Goal: Use online tool/utility: Use online tool/utility

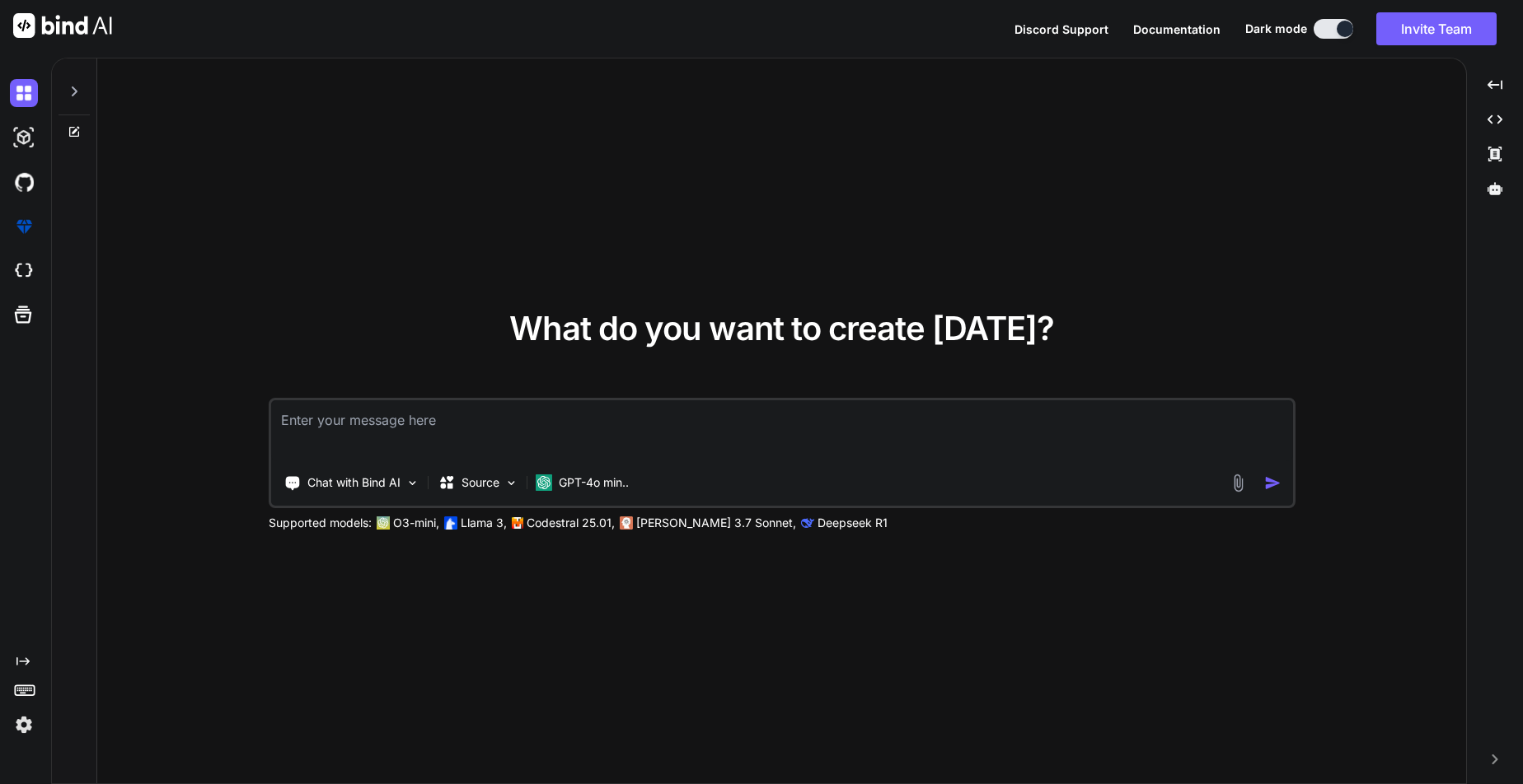
type textarea "x"
click at [23, 94] on img at bounding box center [24, 93] width 28 height 28
click at [79, 96] on icon at bounding box center [74, 91] width 13 height 13
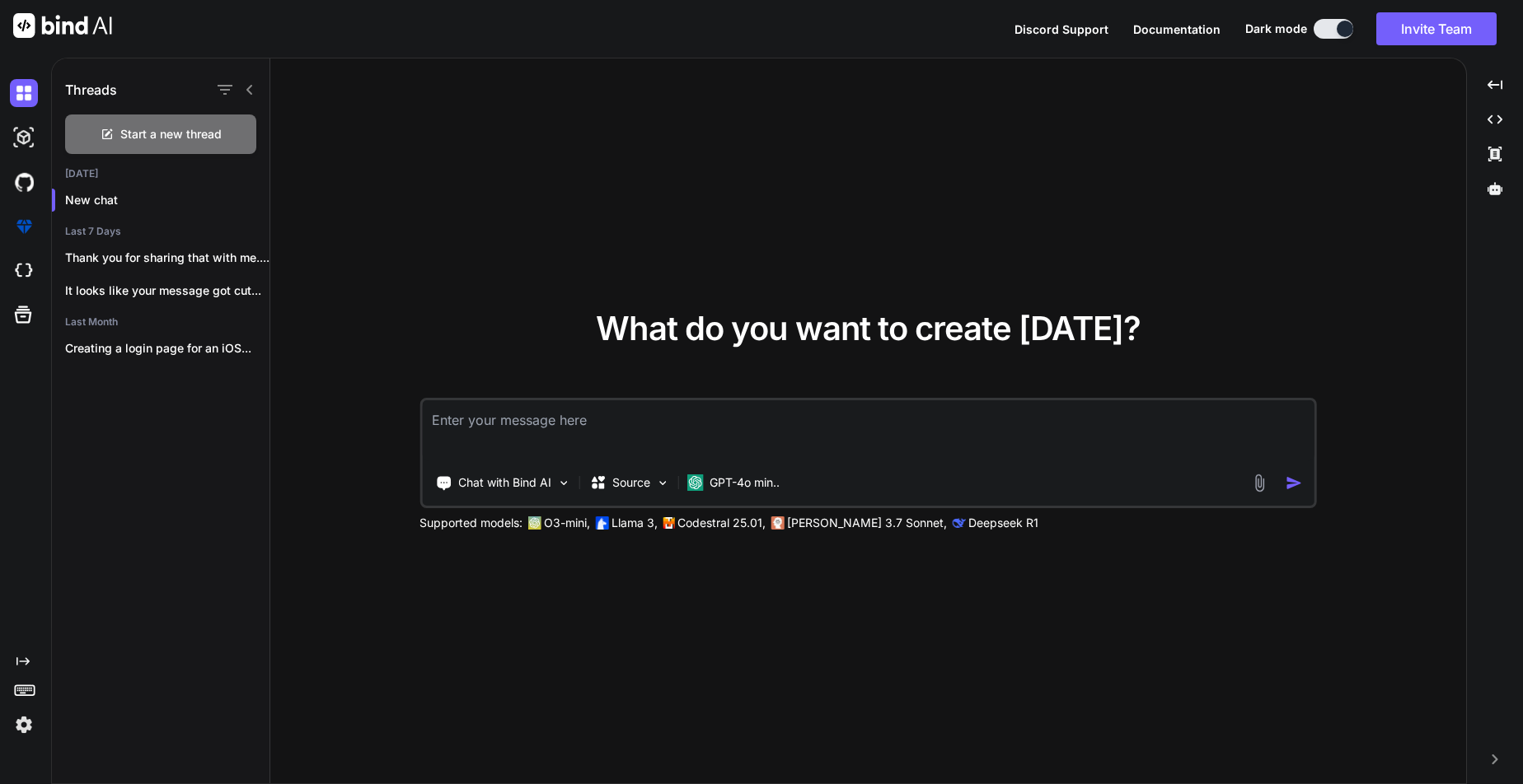
click at [256, 86] on div "Threads" at bounding box center [160, 87] width 217 height 56
click at [249, 86] on icon at bounding box center [249, 89] width 13 height 13
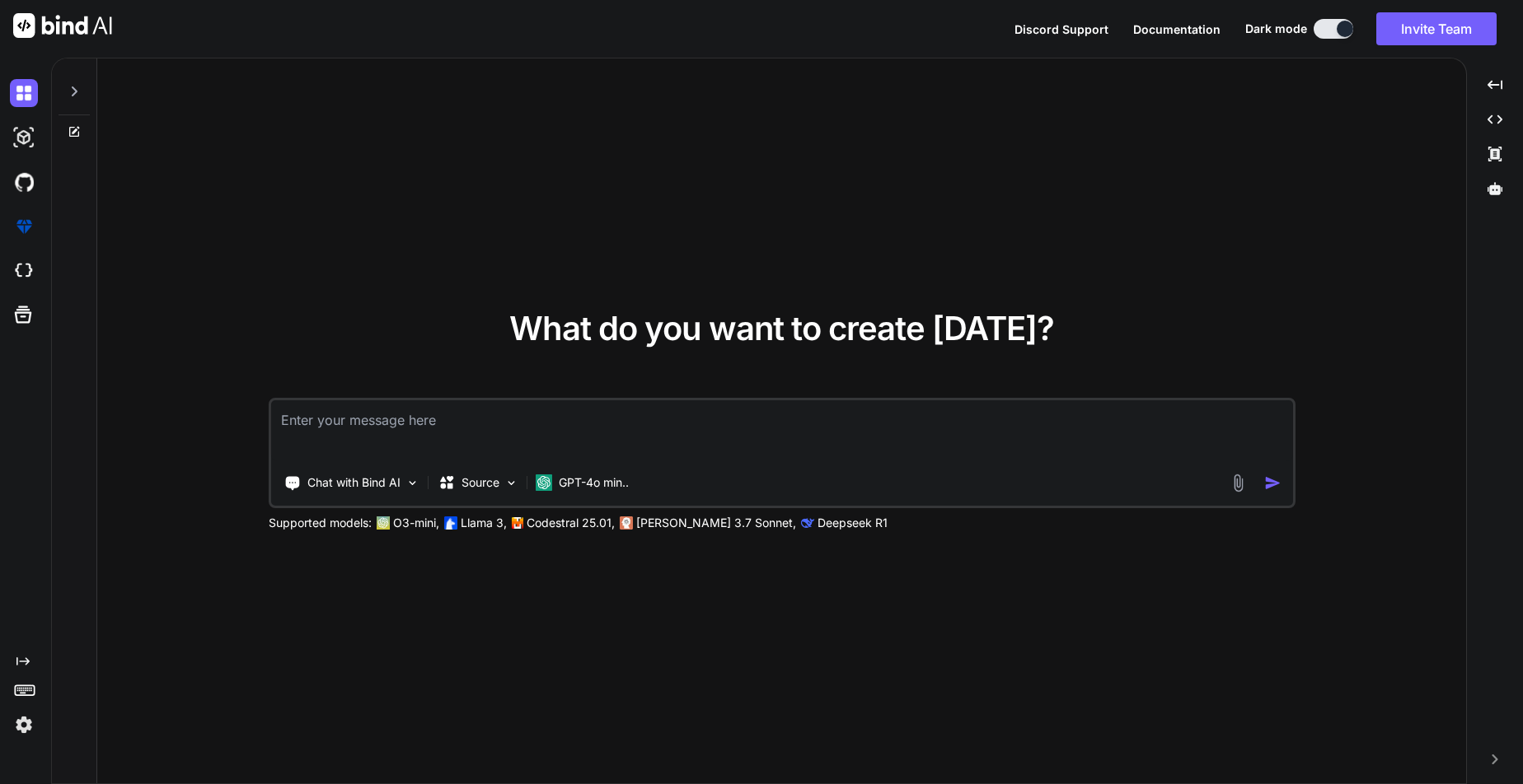
click at [475, 123] on div "What do you want to create [DATE]? Chat with Bind AI Source GPT-4o min.. Suppor…" at bounding box center [781, 422] width 1369 height 727
